Goal: Find specific page/section: Find specific page/section

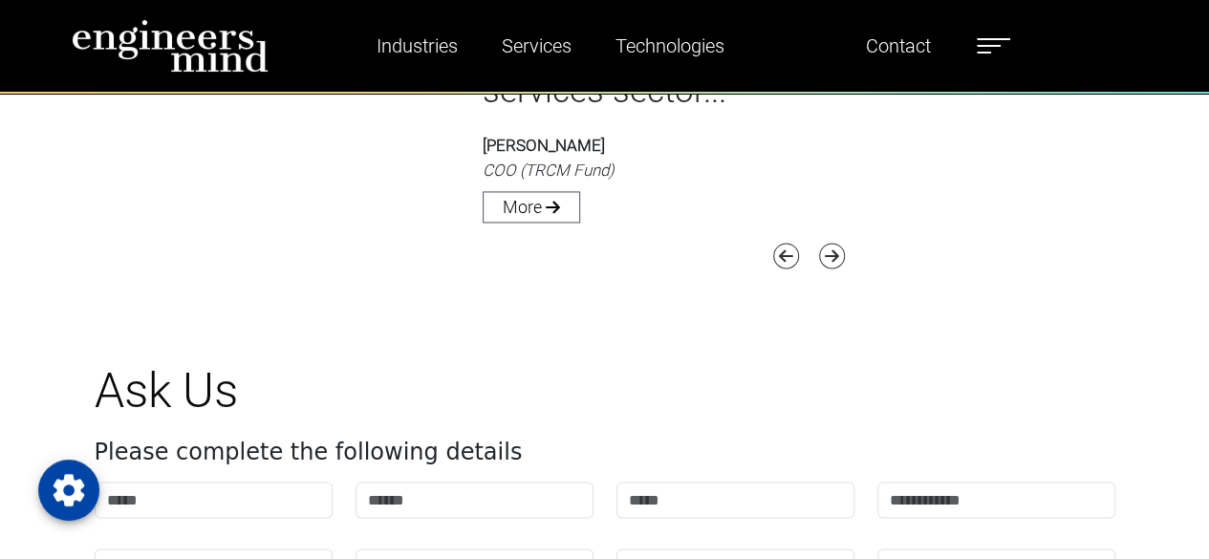
scroll to position [5566, 0]
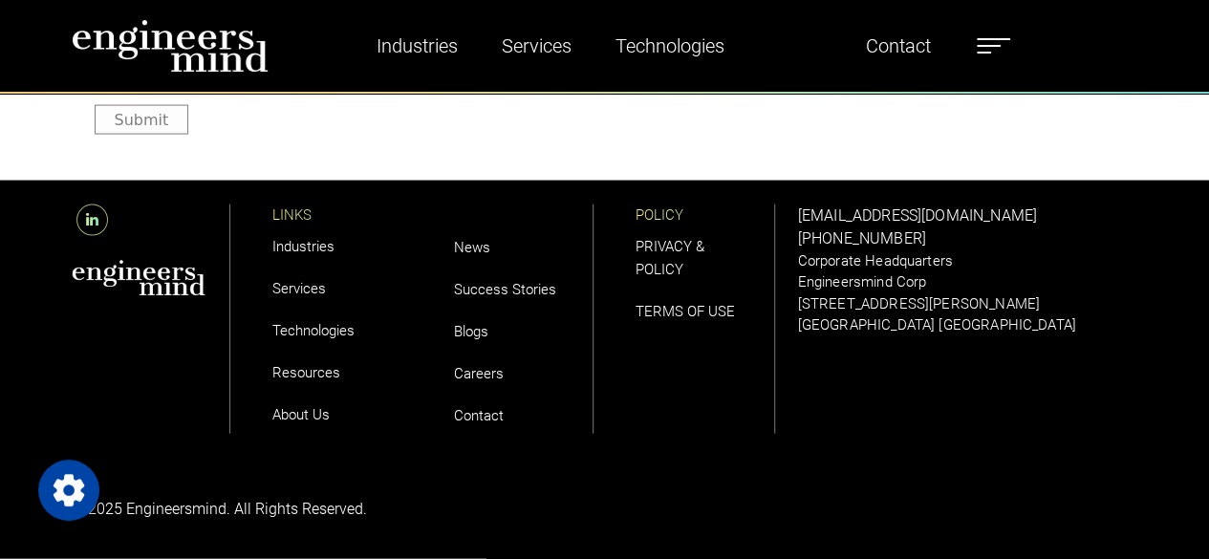
click at [473, 370] on link "Careers" at bounding box center [479, 373] width 50 height 17
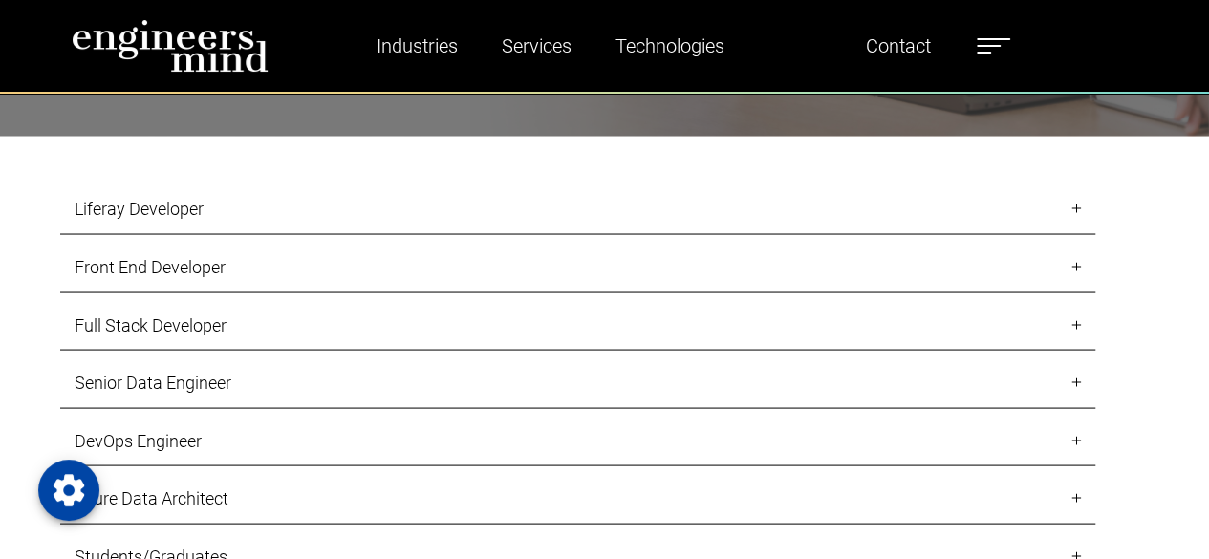
scroll to position [1715, 0]
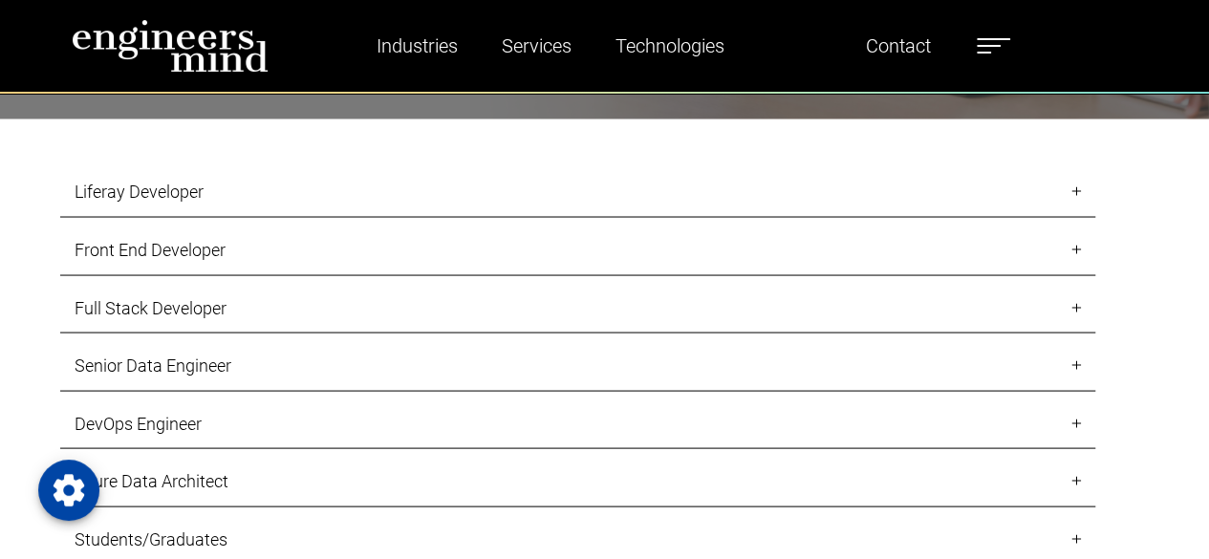
click at [718, 195] on link "Liferay Developer" at bounding box center [577, 191] width 1035 height 51
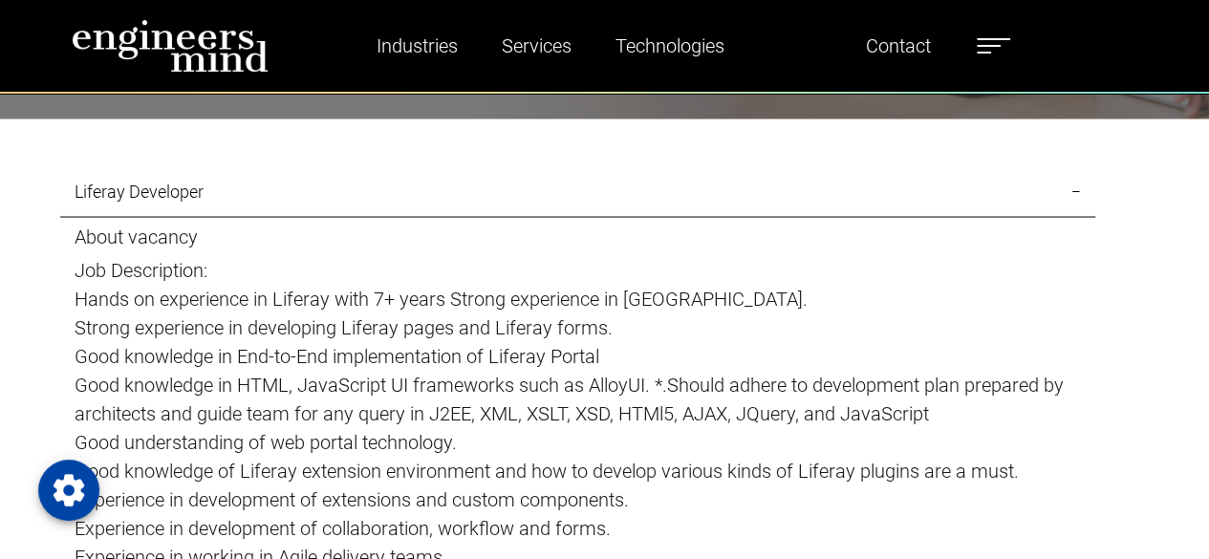
scroll to position [1711, 0]
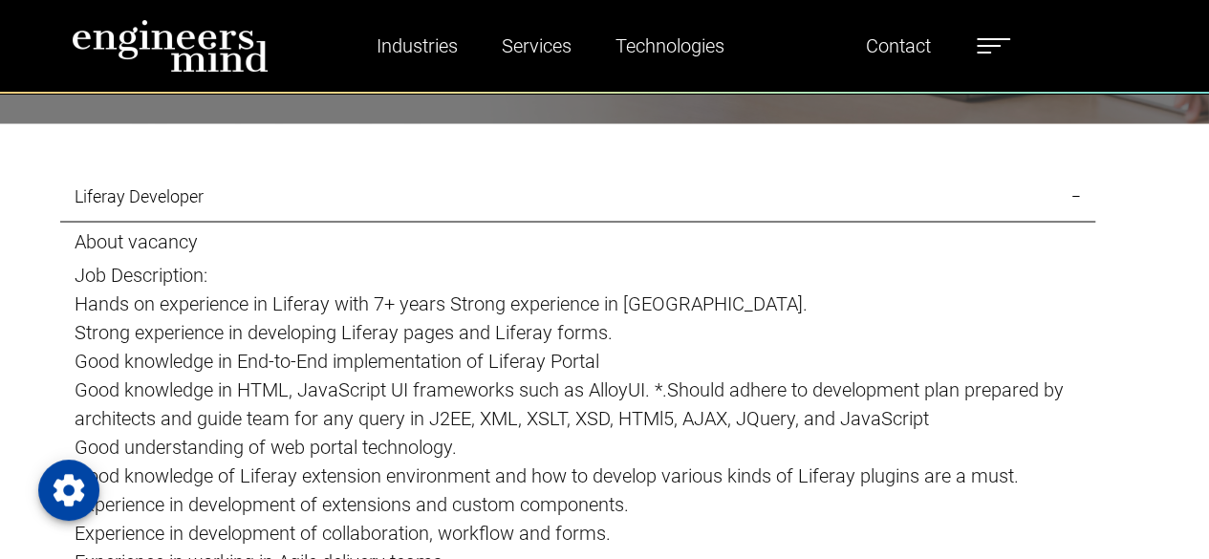
click at [648, 301] on p "Hands on experience in Liferay with 7+ years Strong experience in [GEOGRAPHIC_D…" at bounding box center [578, 303] width 1006 height 29
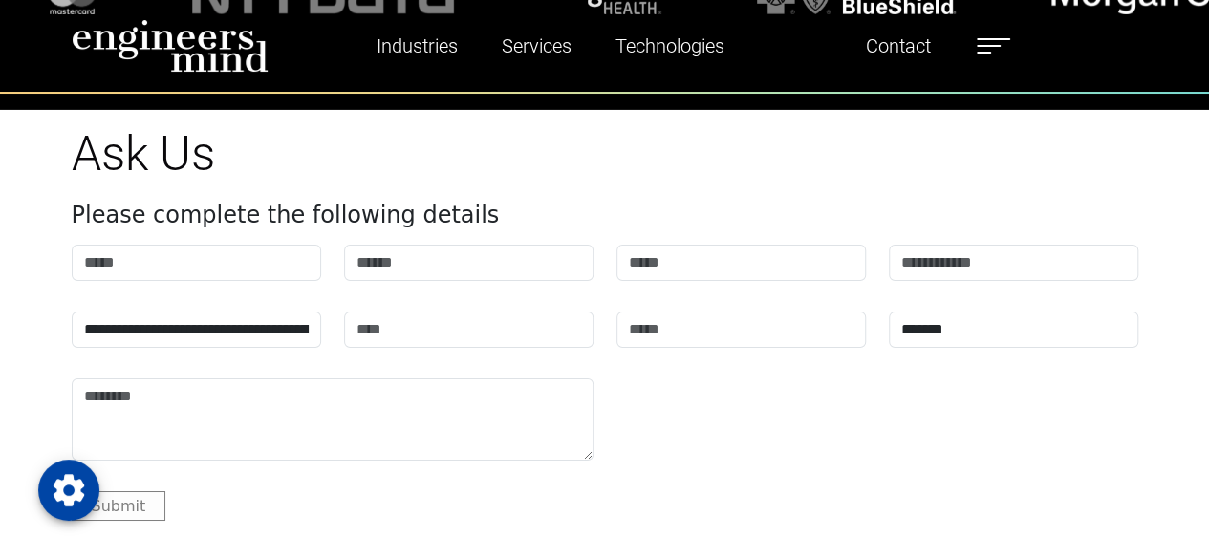
scroll to position [7044, 0]
